Goal: Find specific page/section: Find specific page/section

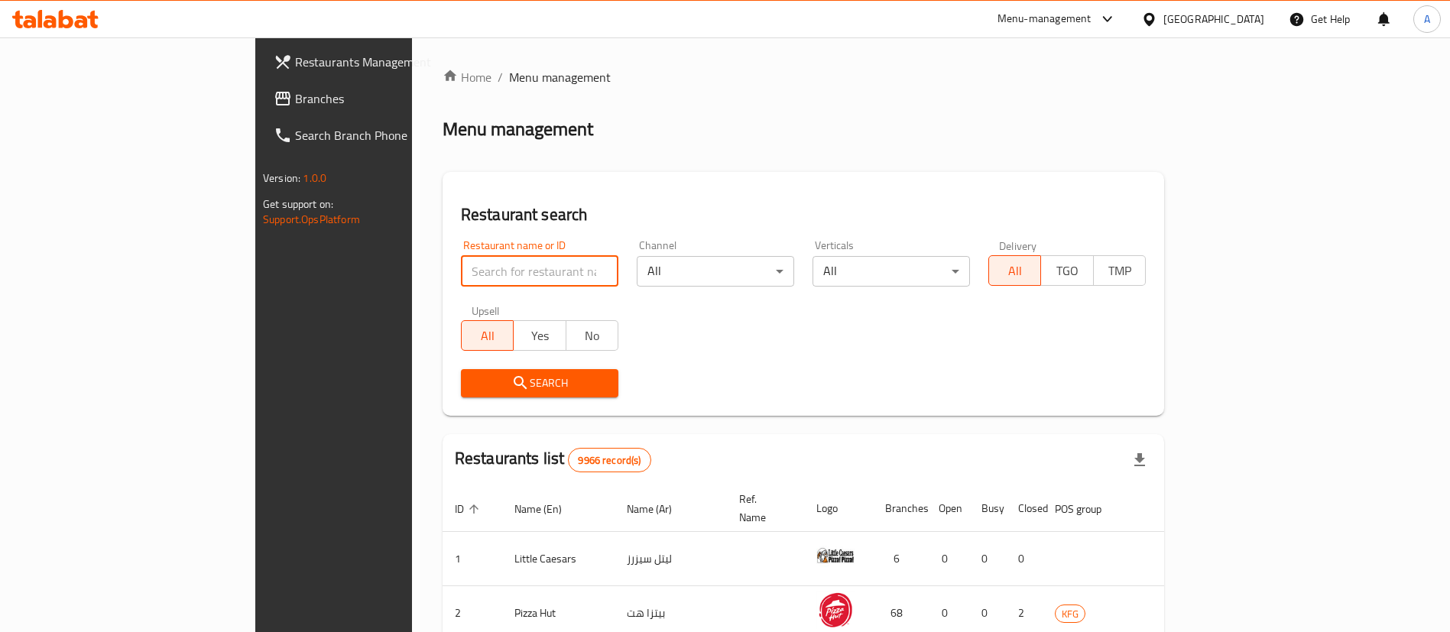
click at [461, 266] on input "search" at bounding box center [539, 271] width 157 height 31
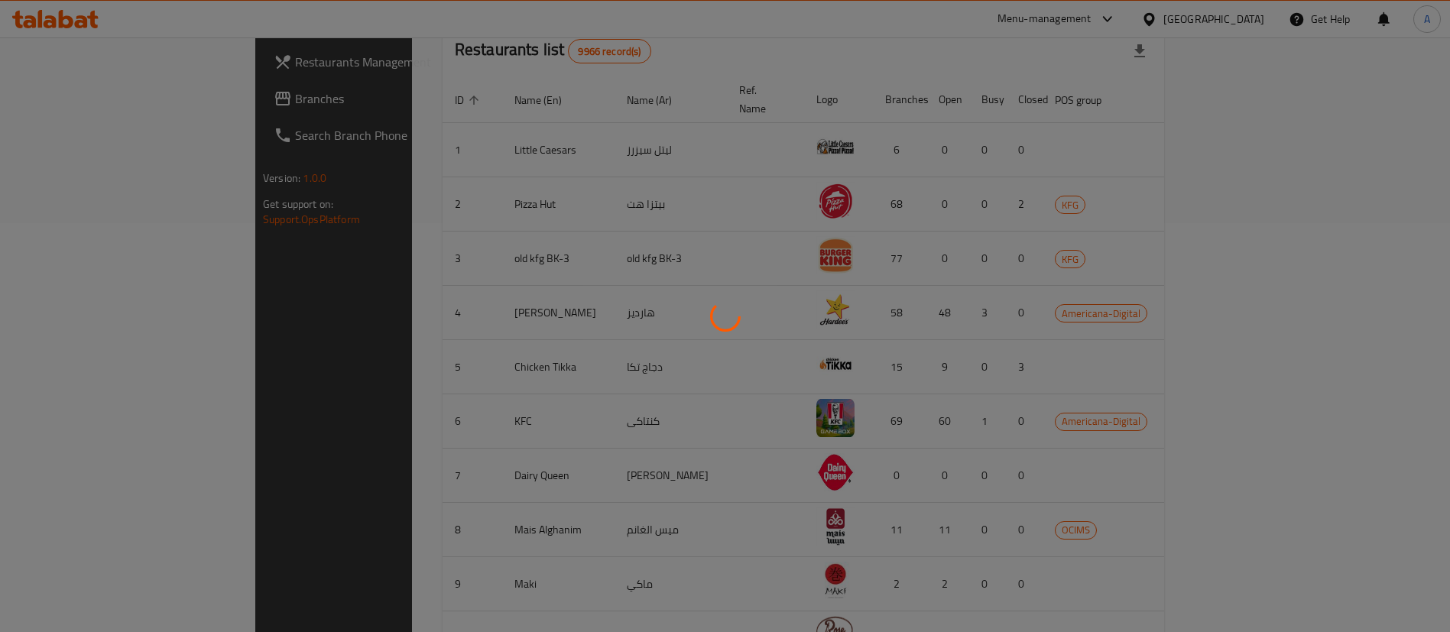
scroll to position [74, 0]
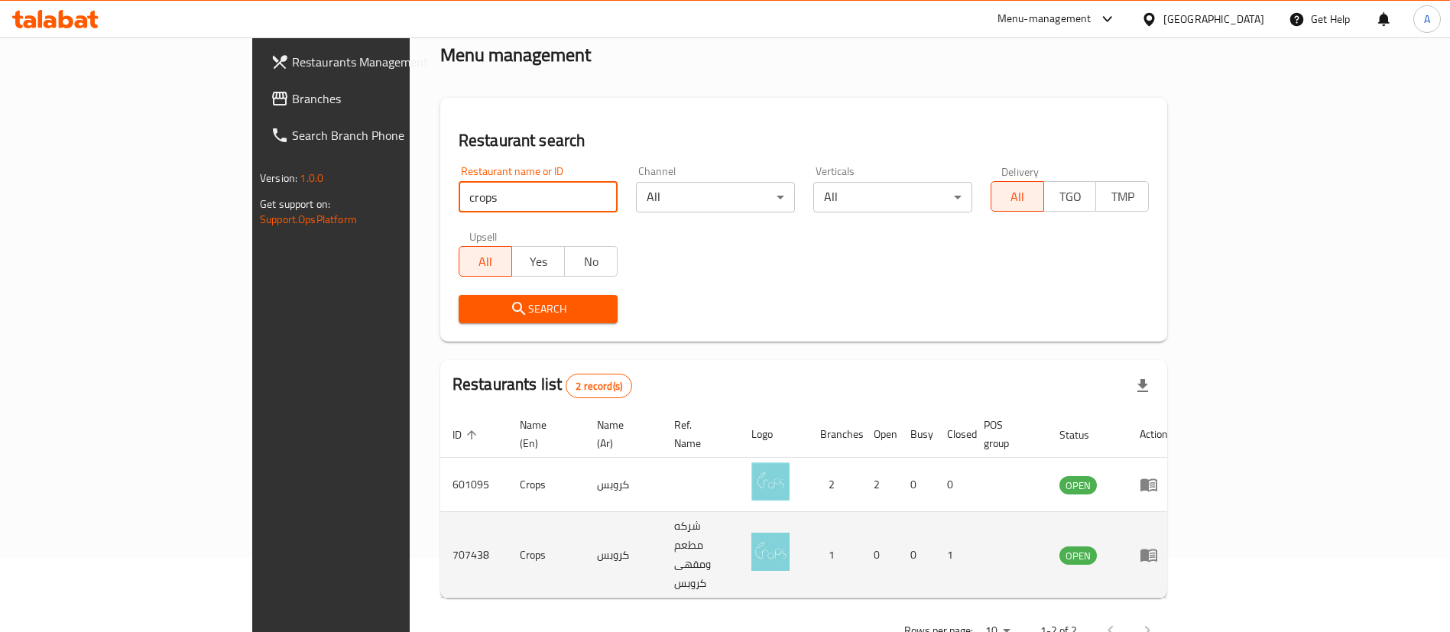
click at [440, 527] on td "707438" at bounding box center [473, 555] width 67 height 86
copy td "707438"
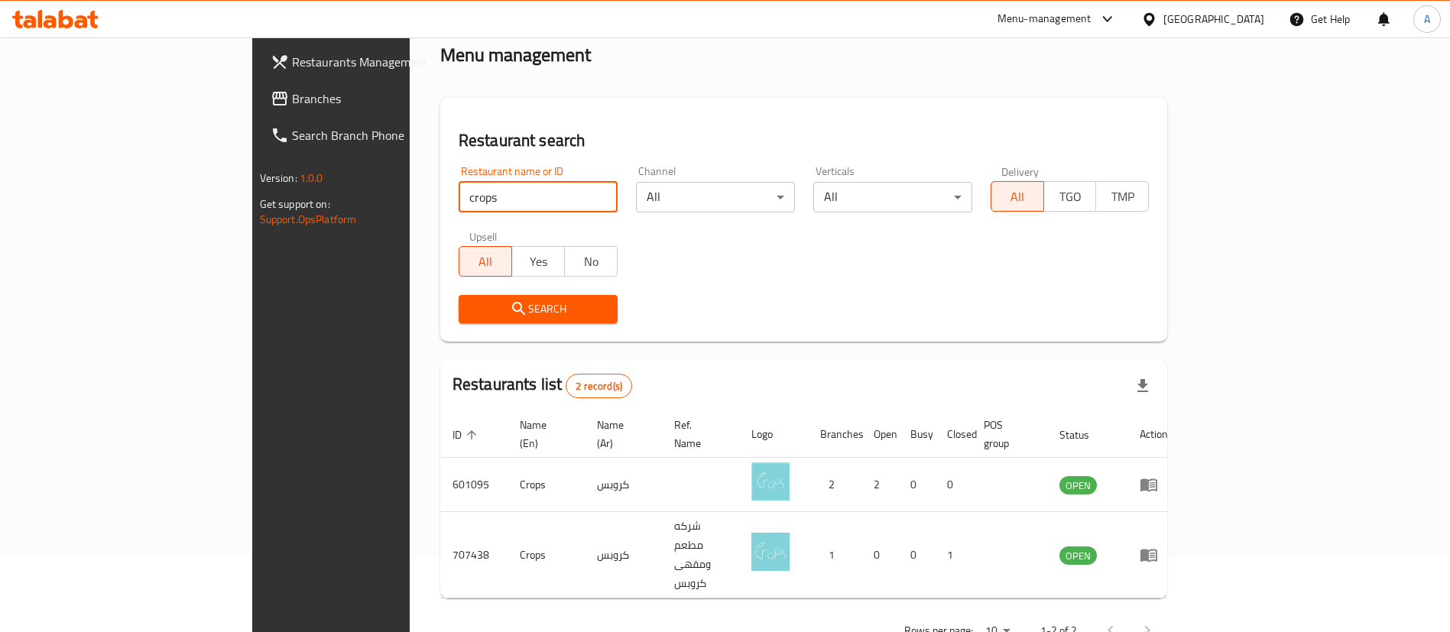
drag, startPoint x: 471, startPoint y: 195, endPoint x: 136, endPoint y: 245, distance: 338.6
click at [252, 247] on div "Restaurants Management Branches Search Branch Phone Version: 1.0.0 Get support …" at bounding box center [725, 322] width 946 height 718
type input "lamesh"
click button "Search" at bounding box center [538, 309] width 159 height 28
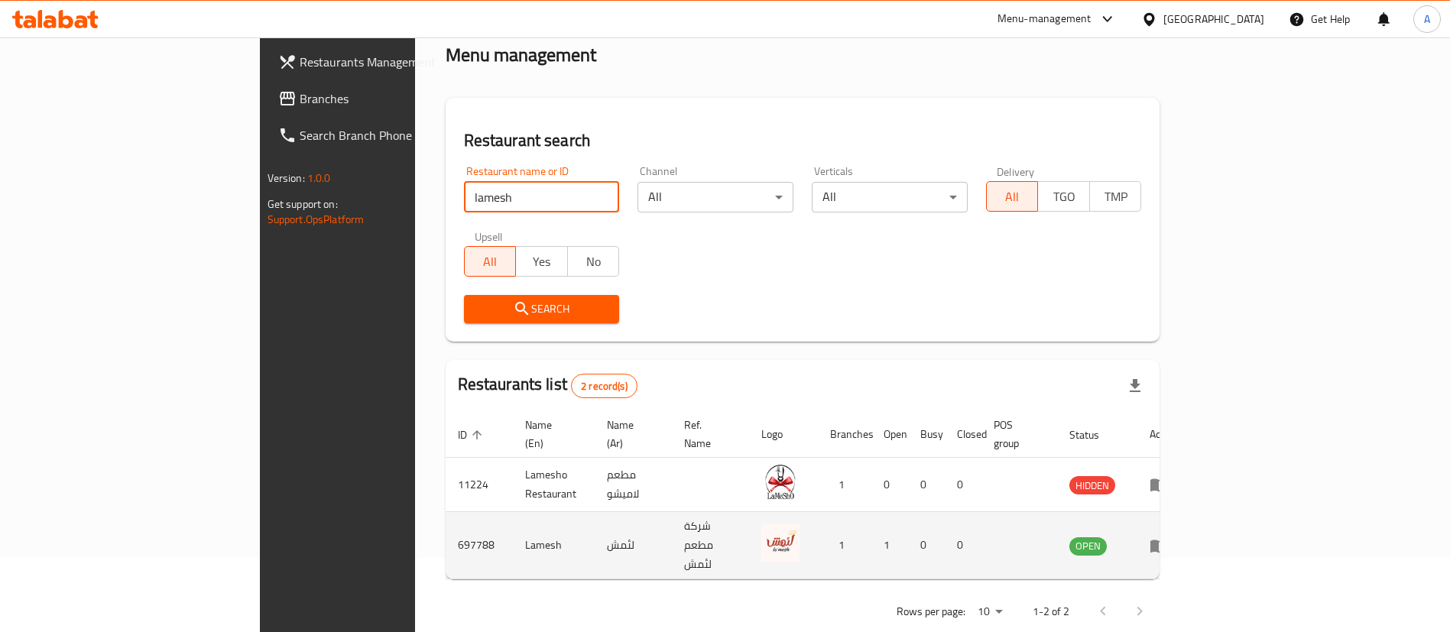
click at [1167, 540] on icon "enhanced table" at bounding box center [1159, 546] width 17 height 13
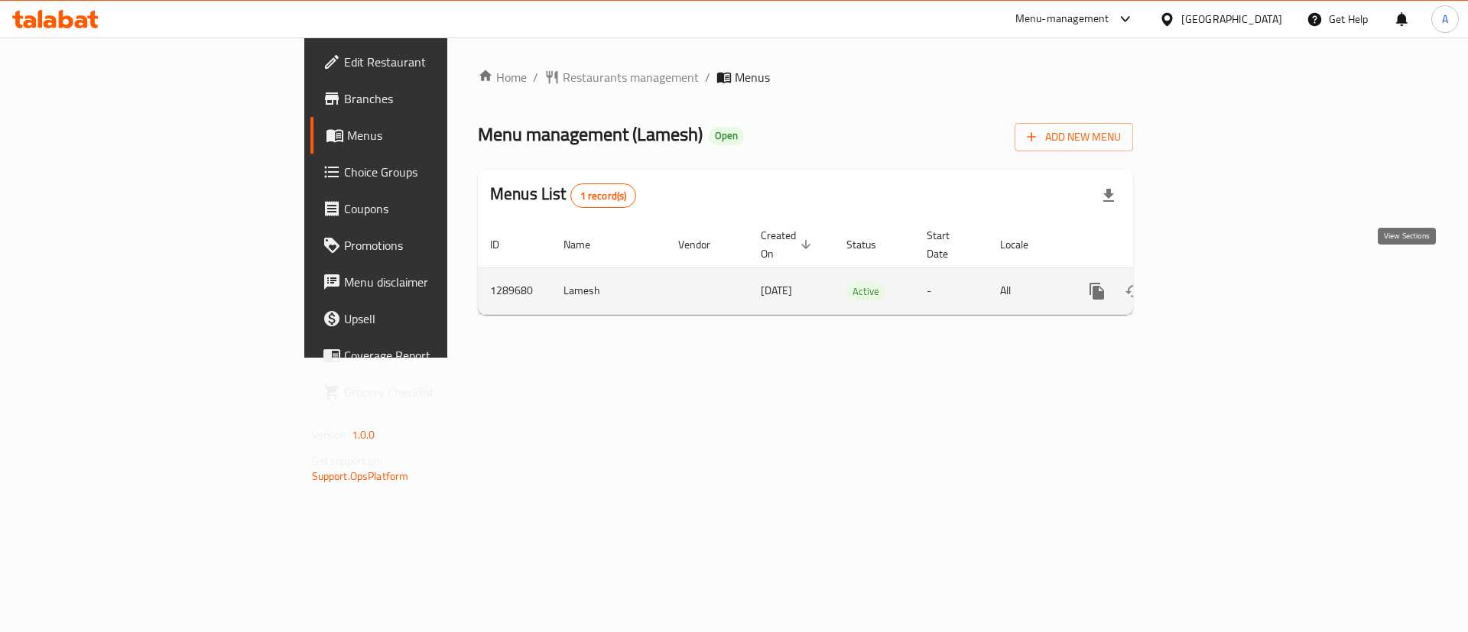
click at [1216, 282] on icon "enhanced table" at bounding box center [1207, 291] width 18 height 18
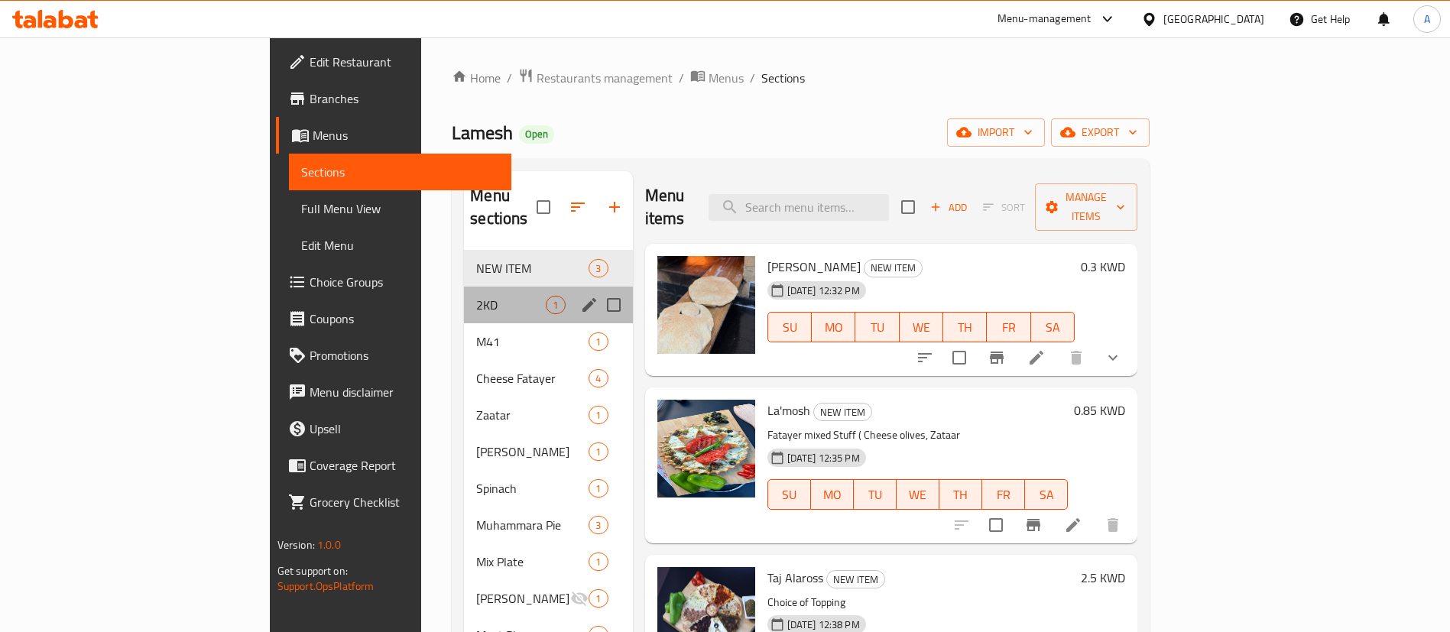
drag, startPoint x: 382, startPoint y: 293, endPoint x: 374, endPoint y: 296, distance: 8.9
click at [464, 294] on div "2KD 1" at bounding box center [548, 305] width 168 height 37
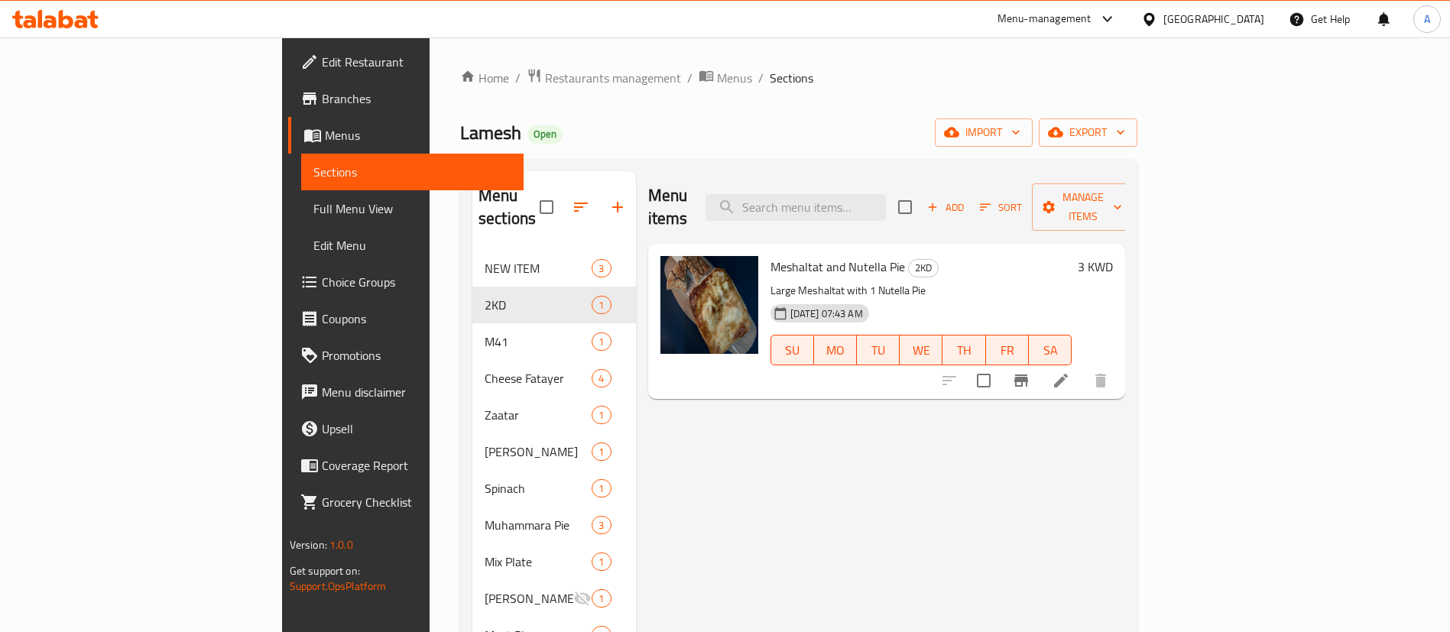
click at [801, 255] on span "Meshaltat and Nutella Pie" at bounding box center [838, 266] width 135 height 23
copy h6 "Meshaltat and Nutella Pie"
